Goal: Information Seeking & Learning: Learn about a topic

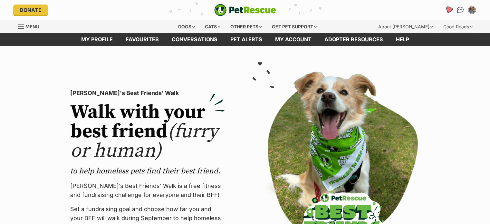
click at [452, 9] on icon "Favourites" at bounding box center [449, 9] width 8 height 7
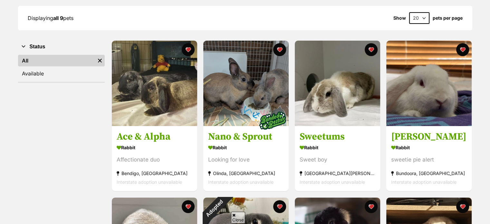
scroll to position [92, 0]
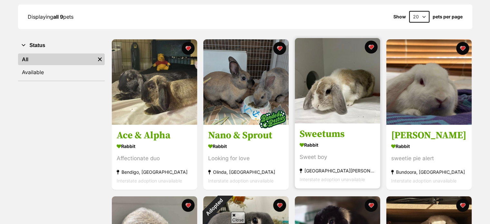
click at [333, 87] on img at bounding box center [337, 80] width 85 height 85
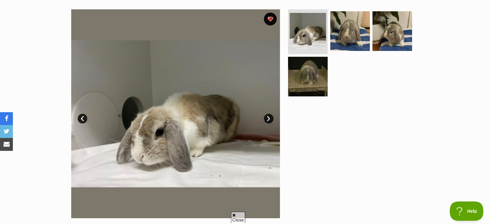
click at [269, 119] on link "Next" at bounding box center [269, 119] width 10 height 10
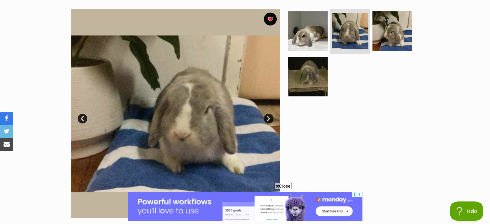
click at [269, 119] on link "Next" at bounding box center [269, 119] width 10 height 10
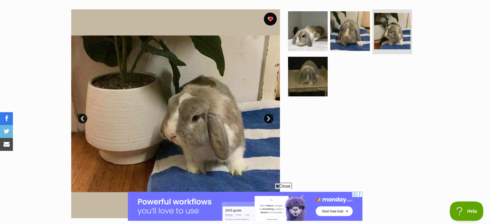
click at [269, 119] on link "Next" at bounding box center [269, 119] width 10 height 10
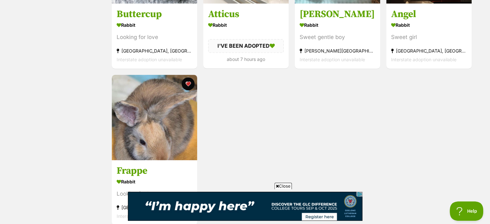
scroll to position [386, 0]
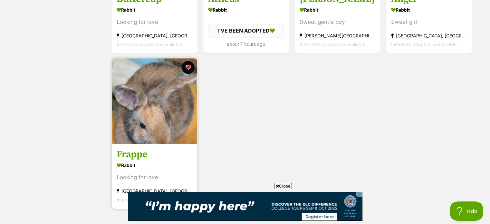
click at [173, 113] on img at bounding box center [154, 100] width 85 height 85
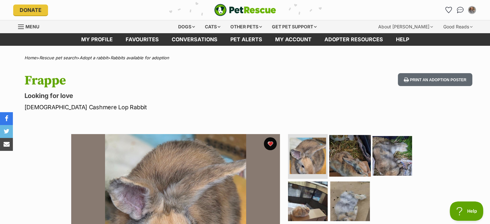
click at [348, 159] on img at bounding box center [350, 156] width 42 height 42
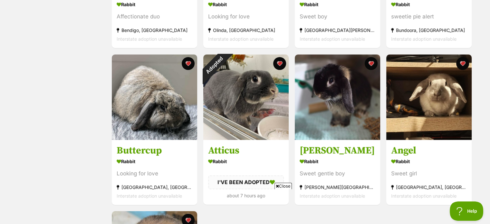
scroll to position [225, 0]
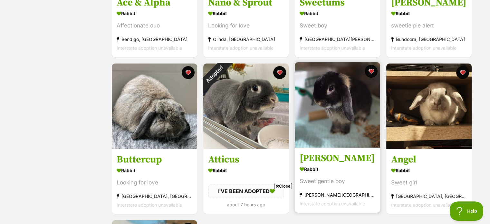
click at [335, 95] on img at bounding box center [337, 104] width 85 height 85
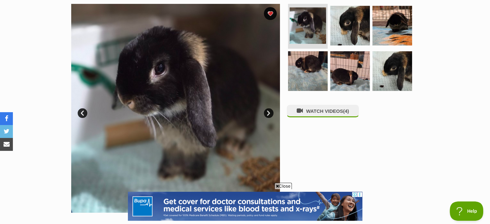
scroll to position [132, 0]
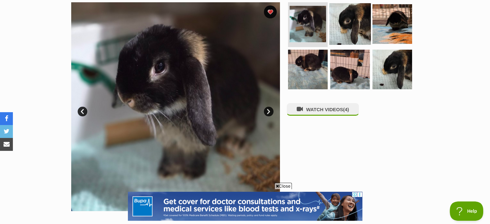
click at [346, 17] on img at bounding box center [350, 24] width 42 height 42
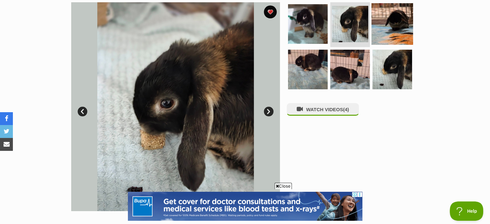
click at [397, 24] on img at bounding box center [393, 24] width 42 height 42
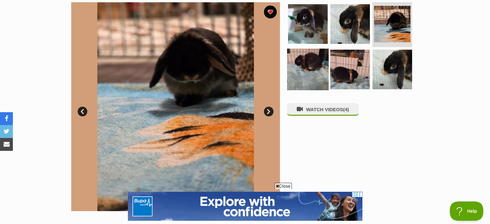
click at [304, 71] on img at bounding box center [308, 70] width 42 height 42
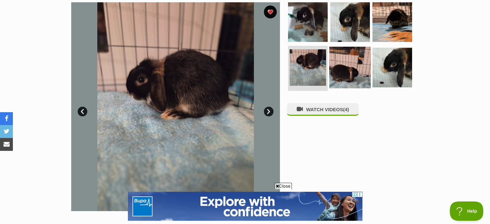
click at [349, 73] on img at bounding box center [350, 68] width 42 height 42
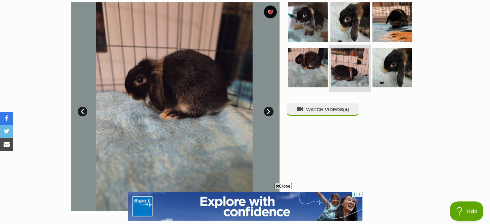
scroll to position [0, 0]
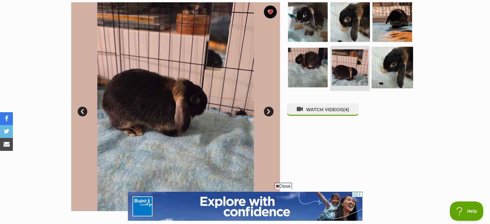
click at [400, 69] on img at bounding box center [393, 68] width 42 height 42
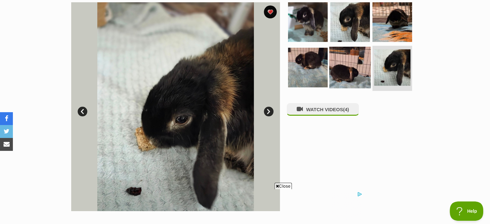
click at [353, 68] on img at bounding box center [350, 68] width 42 height 42
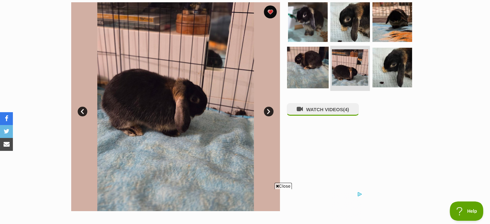
click at [300, 64] on img at bounding box center [308, 68] width 42 height 42
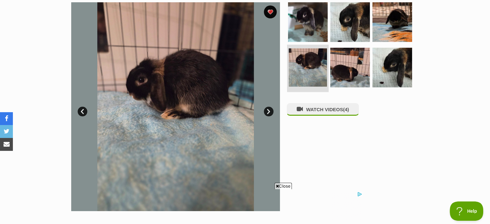
click at [300, 64] on img at bounding box center [308, 67] width 38 height 38
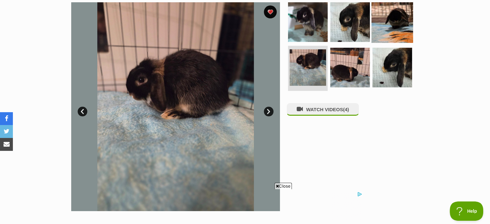
click at [401, 16] on img at bounding box center [393, 22] width 42 height 42
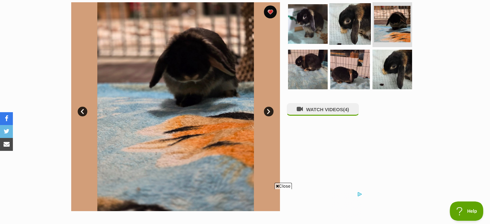
click at [346, 22] on img at bounding box center [350, 24] width 42 height 42
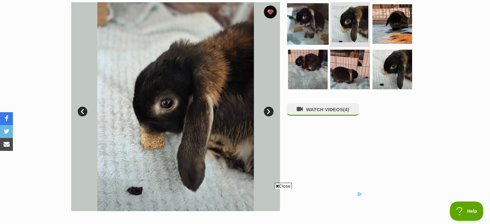
click at [312, 23] on img at bounding box center [308, 24] width 42 height 42
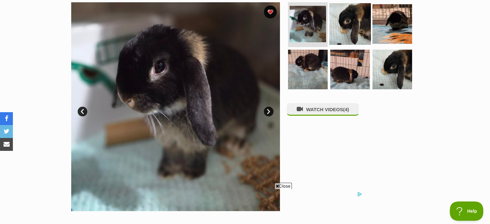
click at [353, 25] on img at bounding box center [350, 24] width 42 height 42
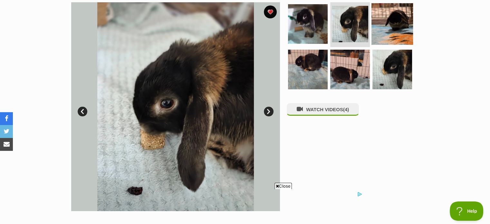
click at [392, 28] on img at bounding box center [393, 24] width 42 height 42
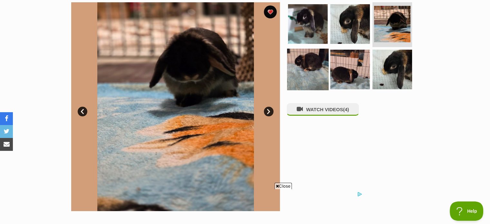
click at [303, 68] on img at bounding box center [308, 70] width 42 height 42
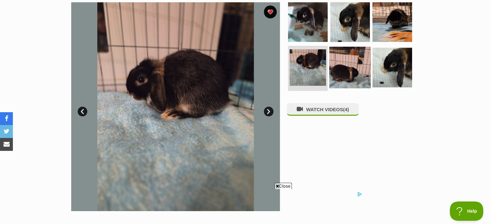
click at [351, 66] on img at bounding box center [350, 68] width 42 height 42
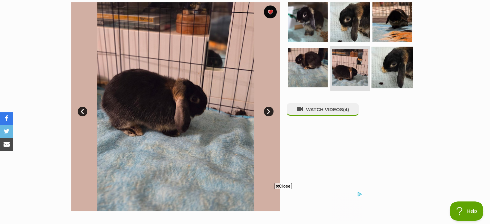
click at [395, 64] on img at bounding box center [393, 68] width 42 height 42
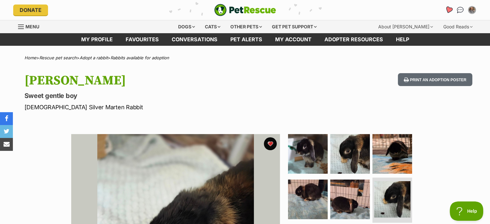
click at [449, 7] on icon "Favourites" at bounding box center [449, 9] width 8 height 7
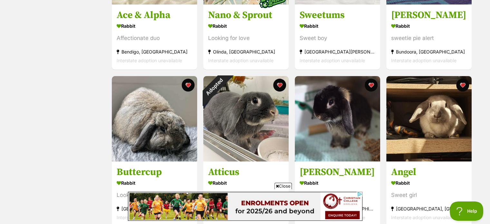
scroll to position [243, 0]
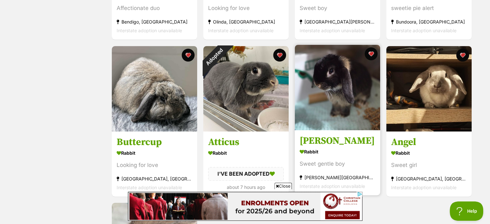
click at [328, 83] on img at bounding box center [337, 87] width 85 height 85
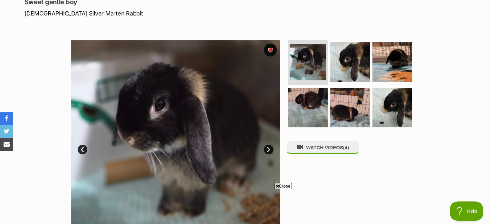
scroll to position [97, 0]
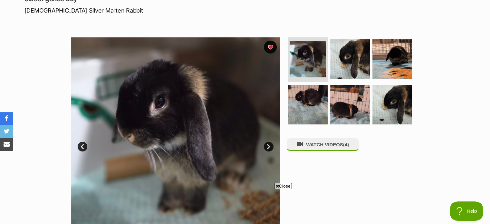
drag, startPoint x: 493, startPoint y: 23, endPoint x: 494, endPoint y: 40, distance: 17.4
click at [352, 56] on img at bounding box center [350, 59] width 42 height 42
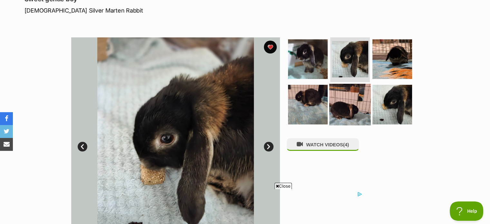
click at [345, 96] on img at bounding box center [350, 105] width 42 height 42
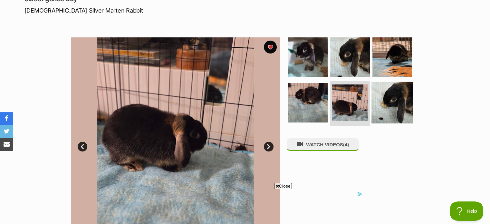
click at [396, 103] on img at bounding box center [393, 103] width 42 height 42
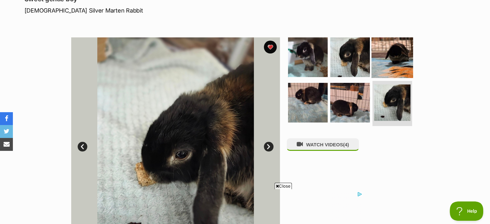
click at [391, 62] on img at bounding box center [393, 57] width 42 height 42
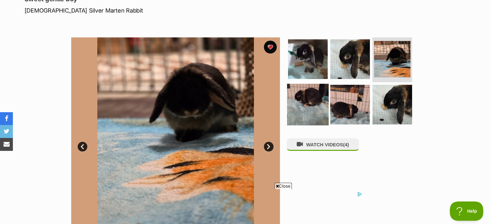
click at [311, 102] on img at bounding box center [308, 105] width 42 height 42
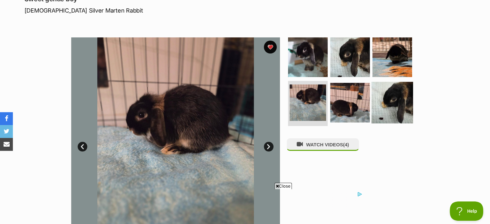
click at [380, 89] on img at bounding box center [393, 103] width 42 height 42
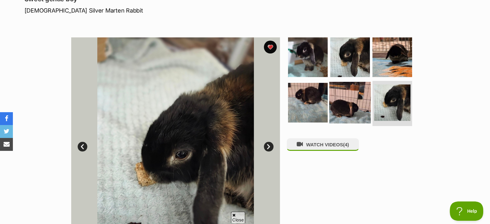
click at [344, 93] on img at bounding box center [350, 103] width 42 height 42
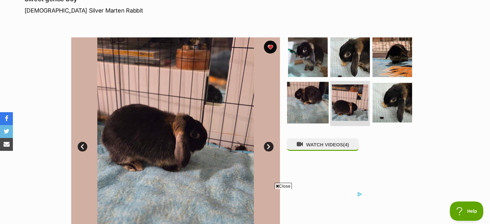
click at [305, 98] on img at bounding box center [308, 103] width 42 height 42
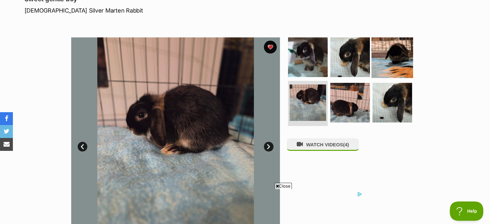
click at [399, 54] on img at bounding box center [393, 57] width 42 height 42
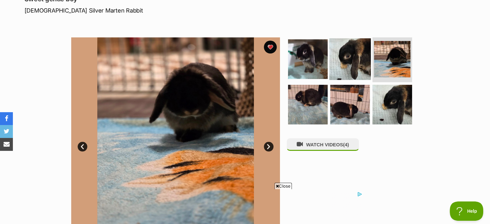
click at [353, 54] on img at bounding box center [350, 59] width 42 height 42
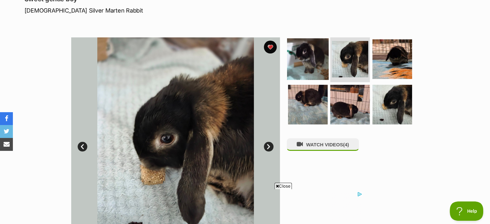
click at [312, 55] on img at bounding box center [308, 59] width 42 height 42
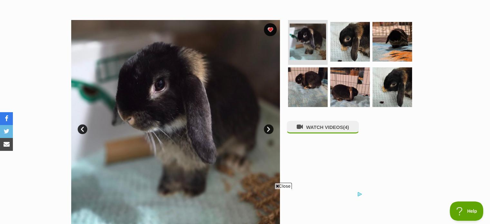
scroll to position [111, 0]
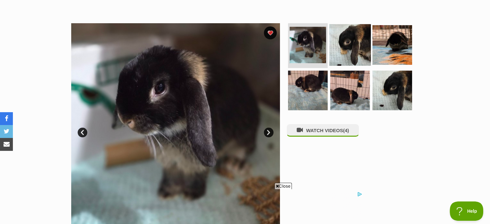
click at [339, 44] on img at bounding box center [350, 45] width 42 height 42
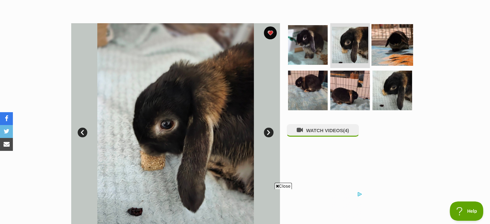
click at [397, 46] on img at bounding box center [393, 45] width 42 height 42
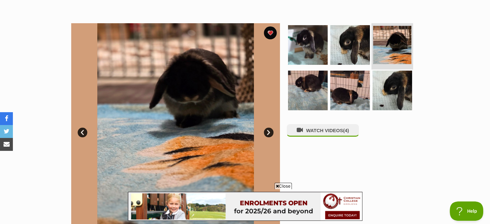
scroll to position [0, 0]
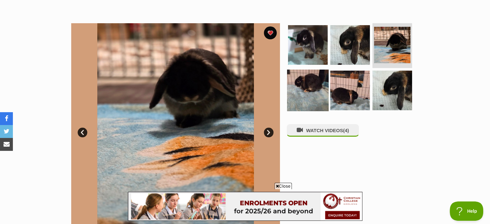
click at [304, 93] on img at bounding box center [308, 91] width 42 height 42
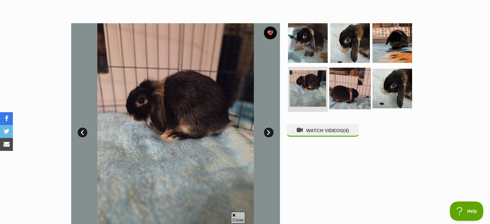
click at [342, 90] on img at bounding box center [350, 89] width 42 height 42
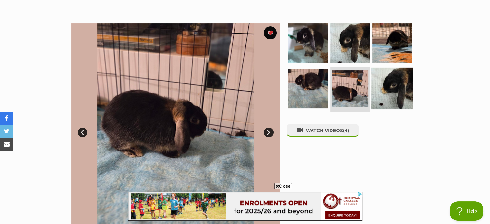
click at [392, 90] on img at bounding box center [393, 89] width 42 height 42
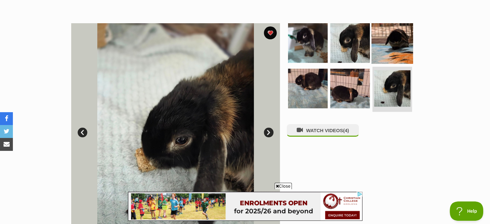
click at [394, 39] on img at bounding box center [393, 43] width 42 height 42
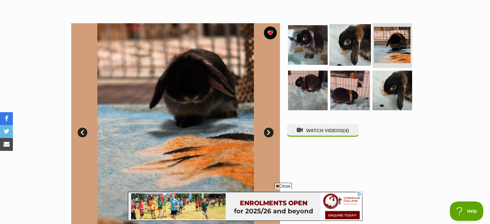
click at [345, 41] on img at bounding box center [350, 45] width 42 height 42
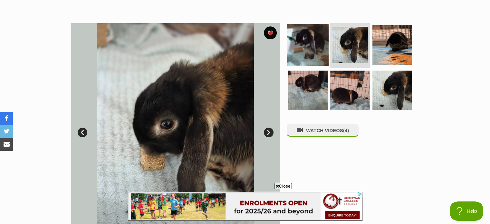
click at [306, 45] on img at bounding box center [308, 45] width 42 height 42
